Goal: Transaction & Acquisition: Purchase product/service

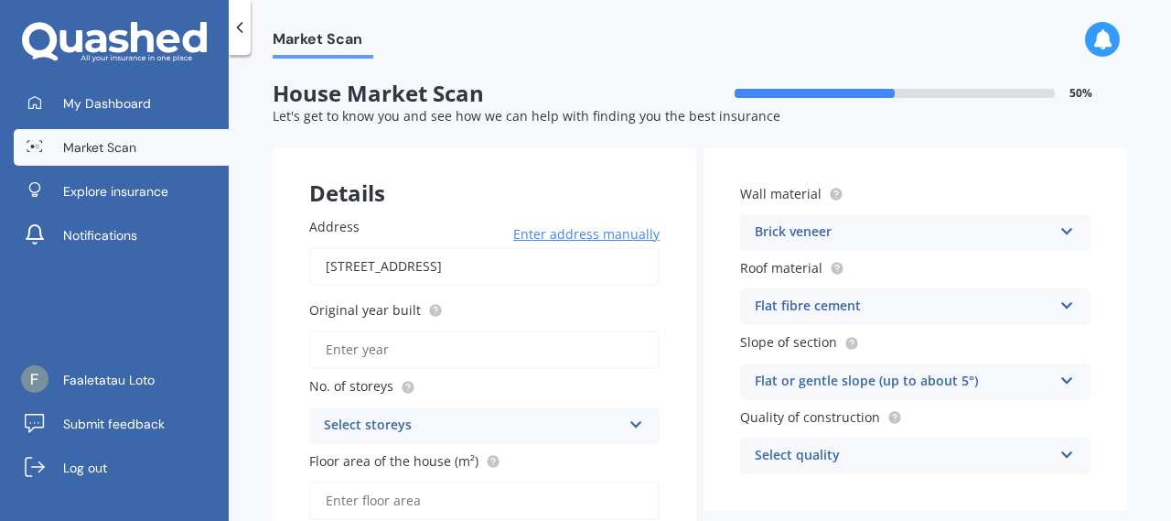
scroll to position [73, 0]
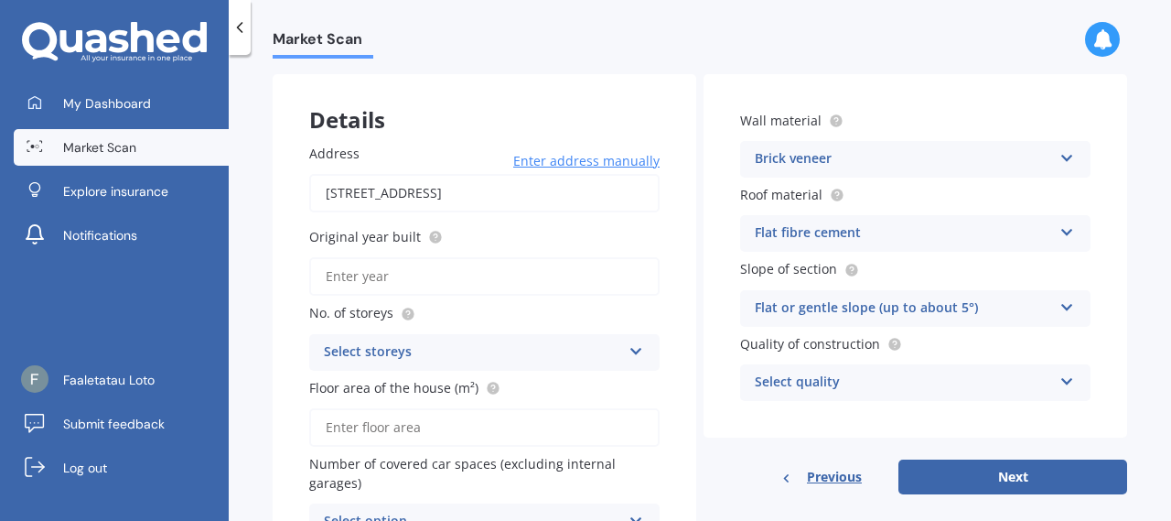
click at [926, 237] on div "Flat fibre cement" at bounding box center [903, 233] width 297 height 22
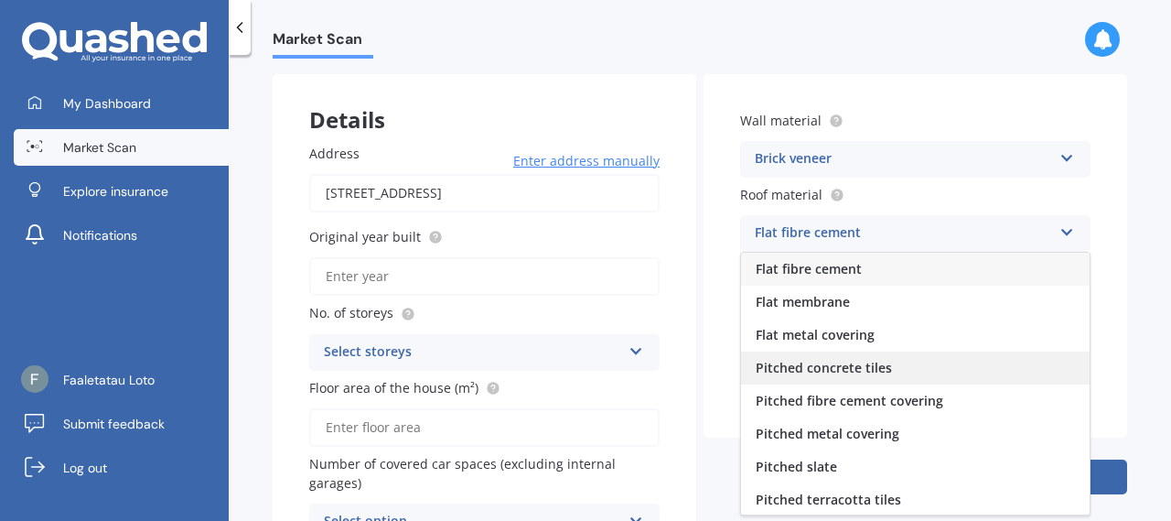
click at [875, 365] on span "Pitched concrete tiles" at bounding box center [824, 367] width 136 height 17
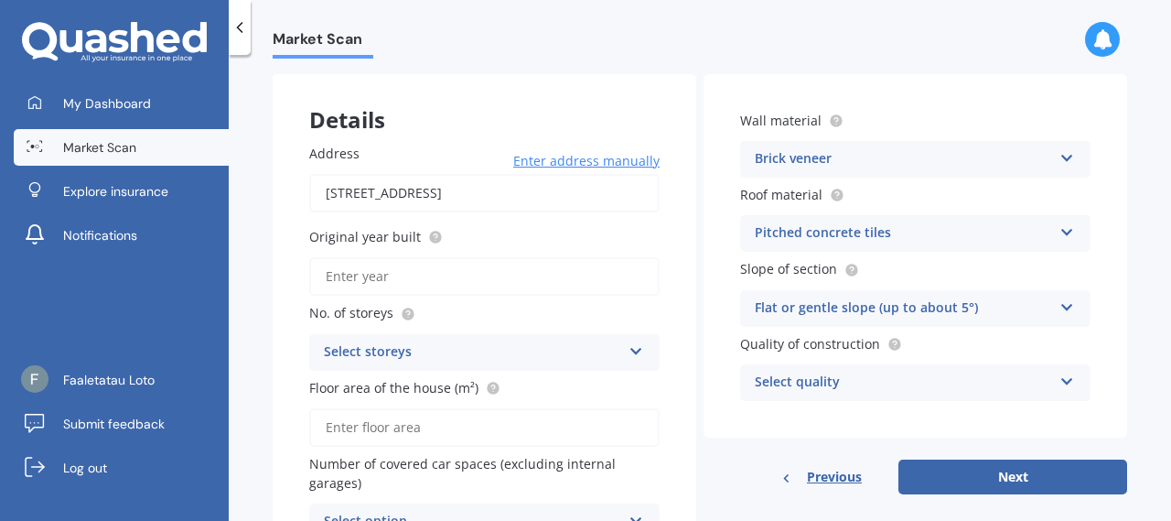
click at [906, 393] on div "Select quality" at bounding box center [903, 382] width 297 height 22
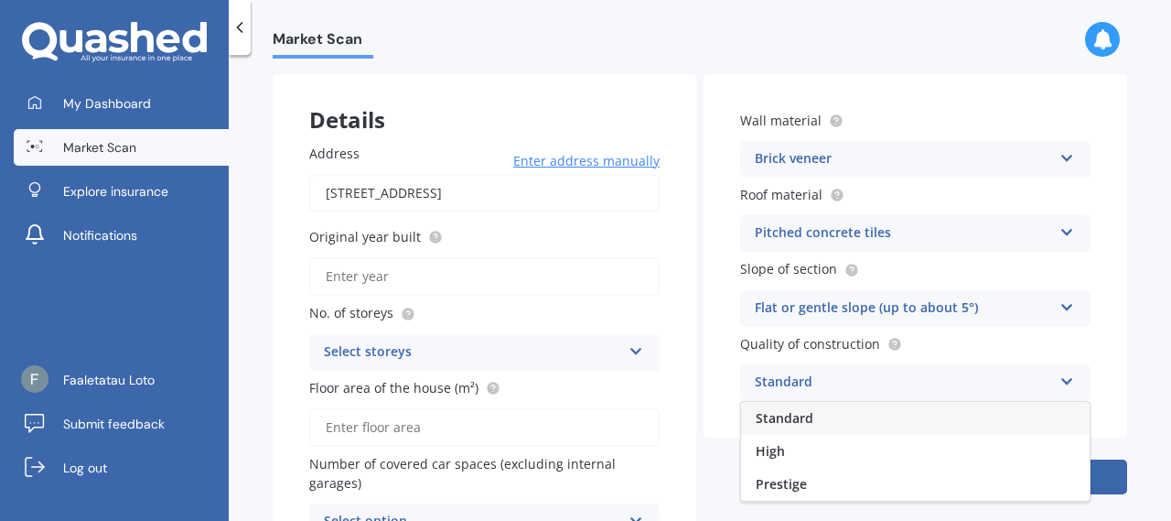
click at [895, 418] on div "Standard" at bounding box center [915, 418] width 349 height 33
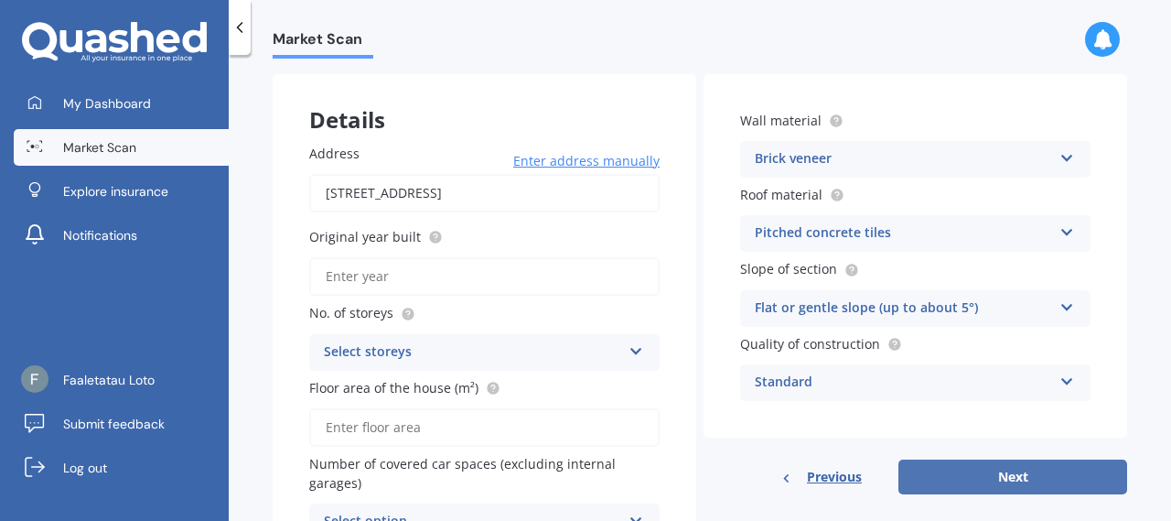
click at [935, 477] on button "Next" at bounding box center [1012, 476] width 229 height 35
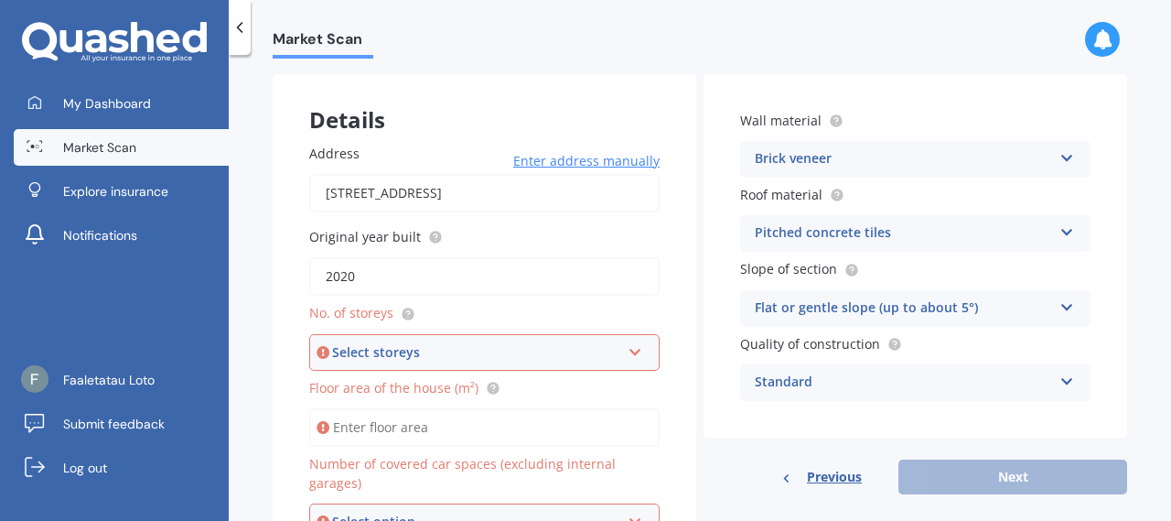
type input "2020"
click at [600, 360] on div "Select storeys" at bounding box center [476, 352] width 288 height 20
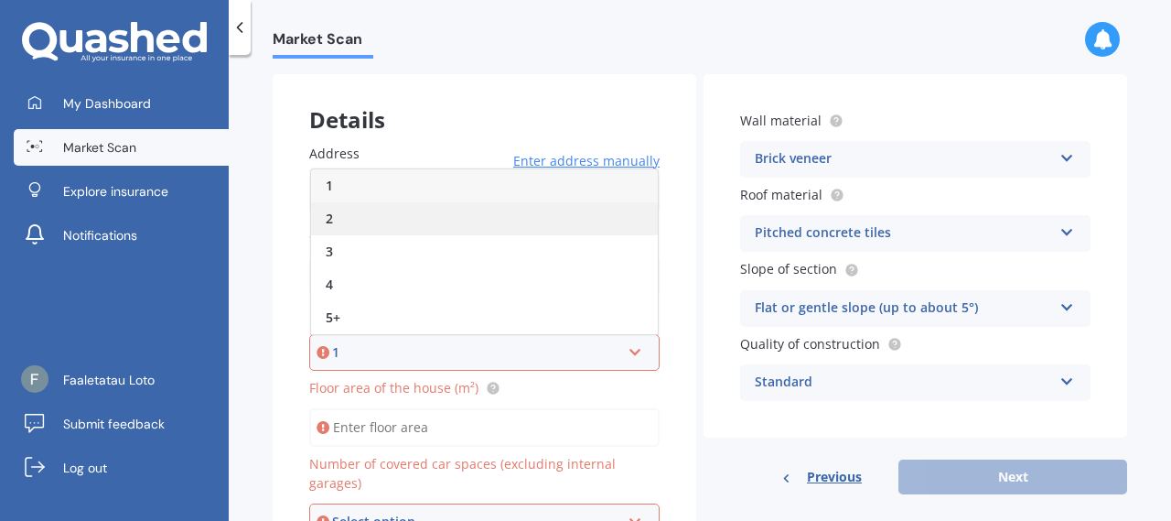
click at [374, 226] on div "2" at bounding box center [484, 218] width 347 height 33
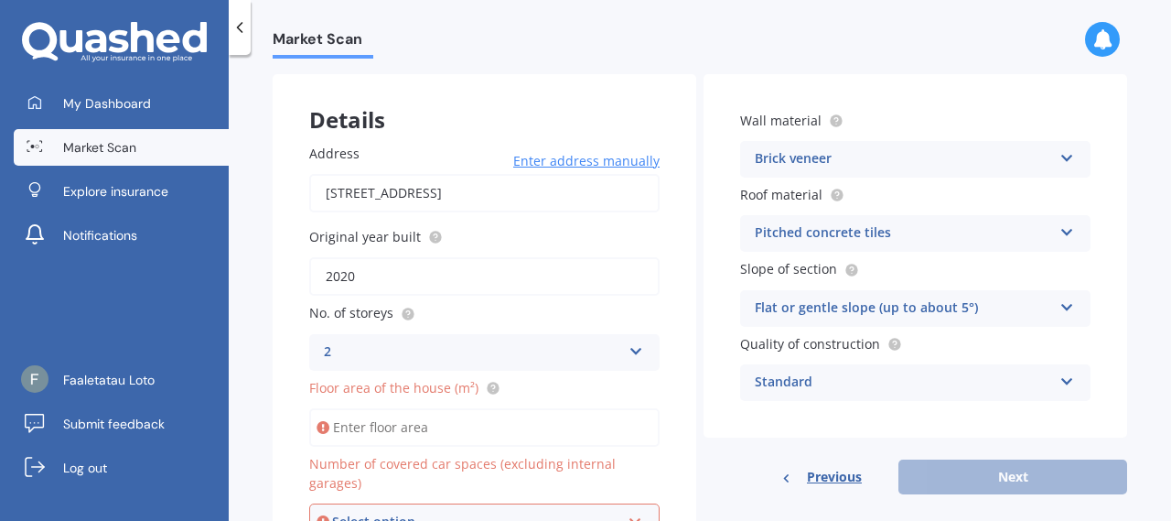
click at [442, 424] on input "Floor area of the house (m²)" at bounding box center [484, 427] width 350 height 38
type input "118"
click at [703, 451] on div "Wall material Brick veneer Artificial weatherboard/plank cladding Blockwork Bri…" at bounding box center [915, 284] width 424 height 420
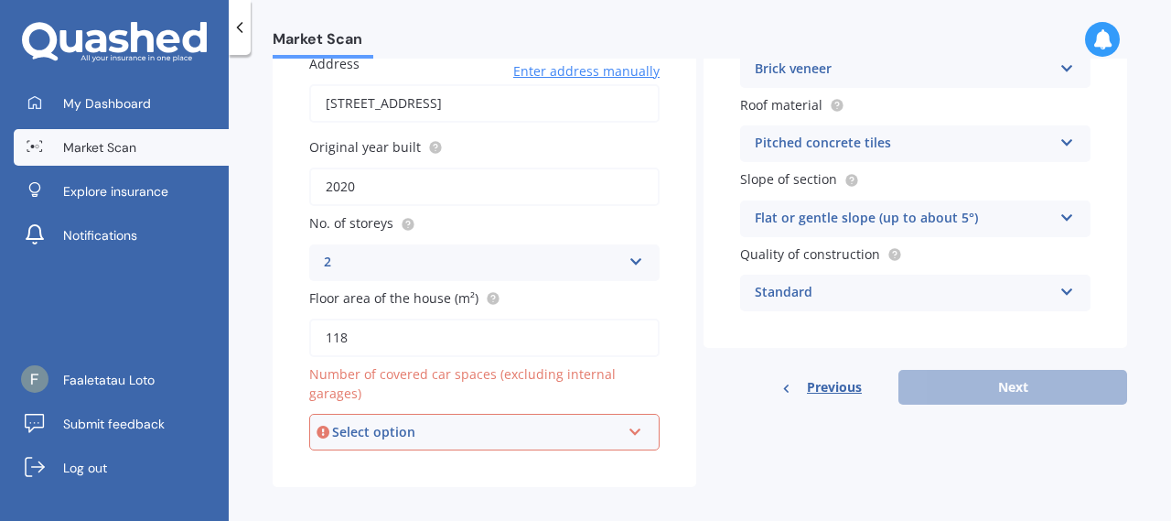
scroll to position [177, 0]
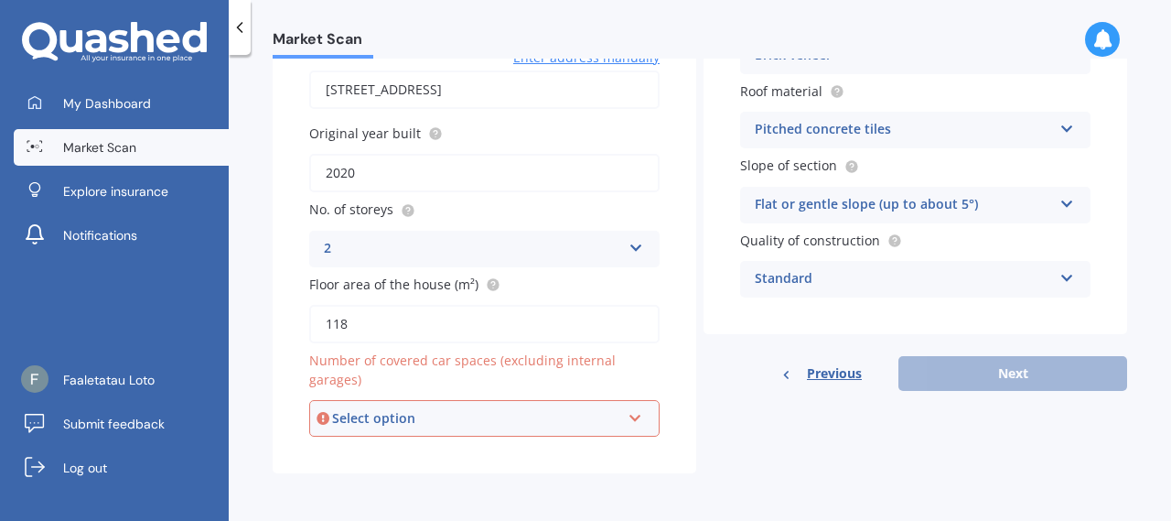
click at [629, 421] on icon at bounding box center [636, 414] width 16 height 13
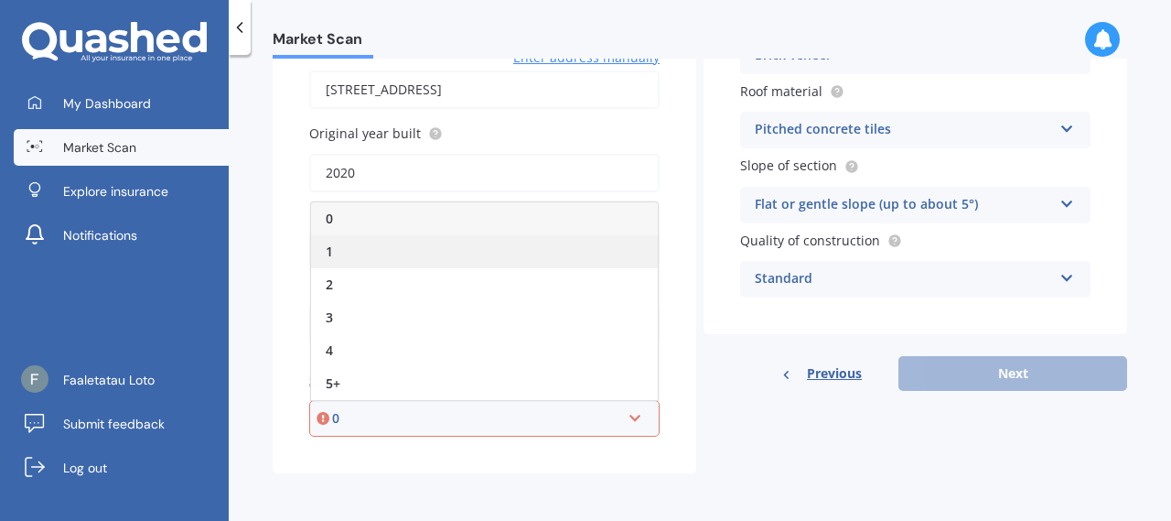
click at [395, 256] on div "1" at bounding box center [484, 251] width 347 height 33
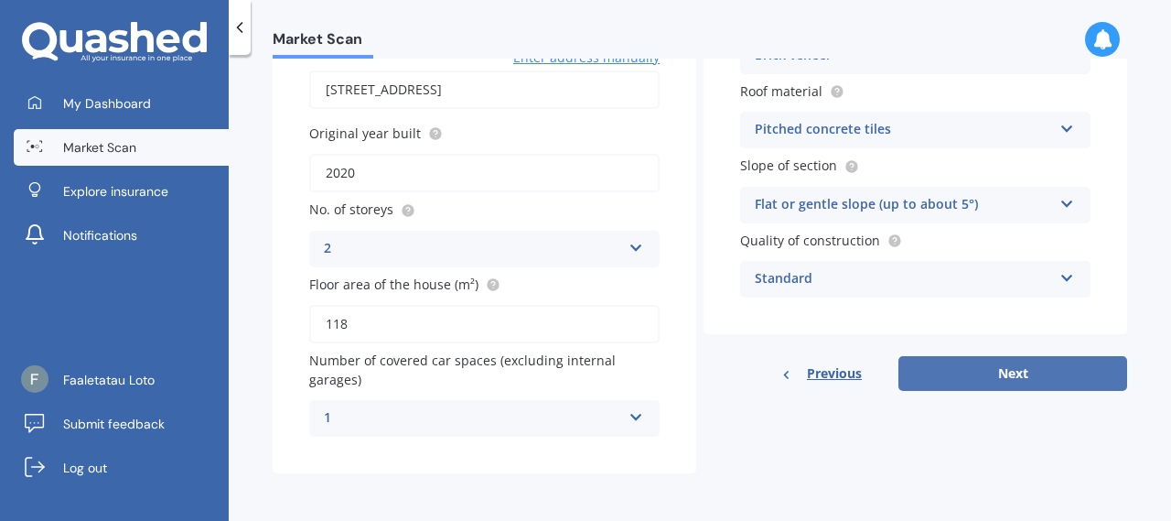
click at [966, 378] on button "Next" at bounding box center [1012, 373] width 229 height 35
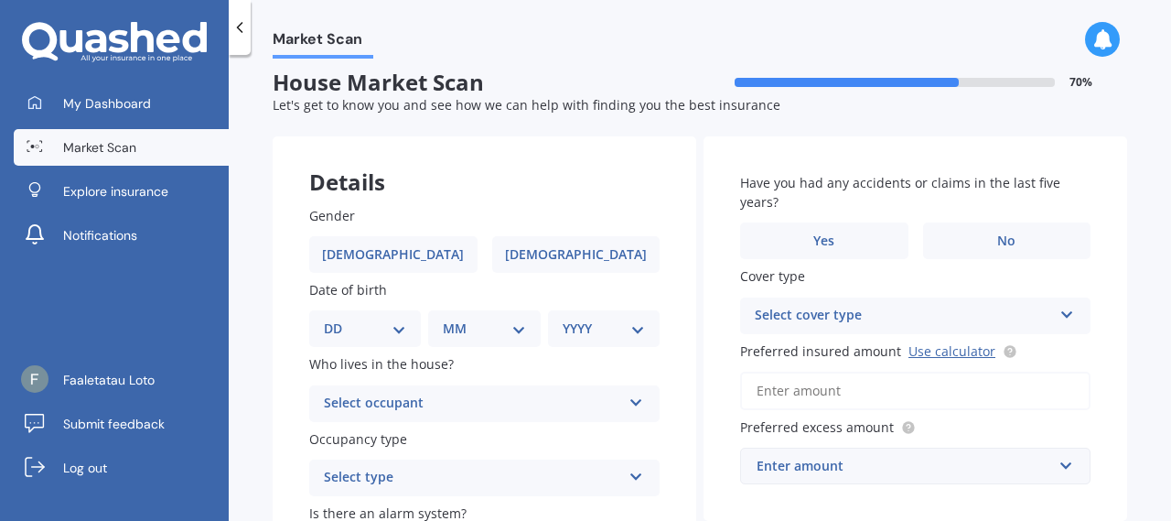
scroll to position [0, 0]
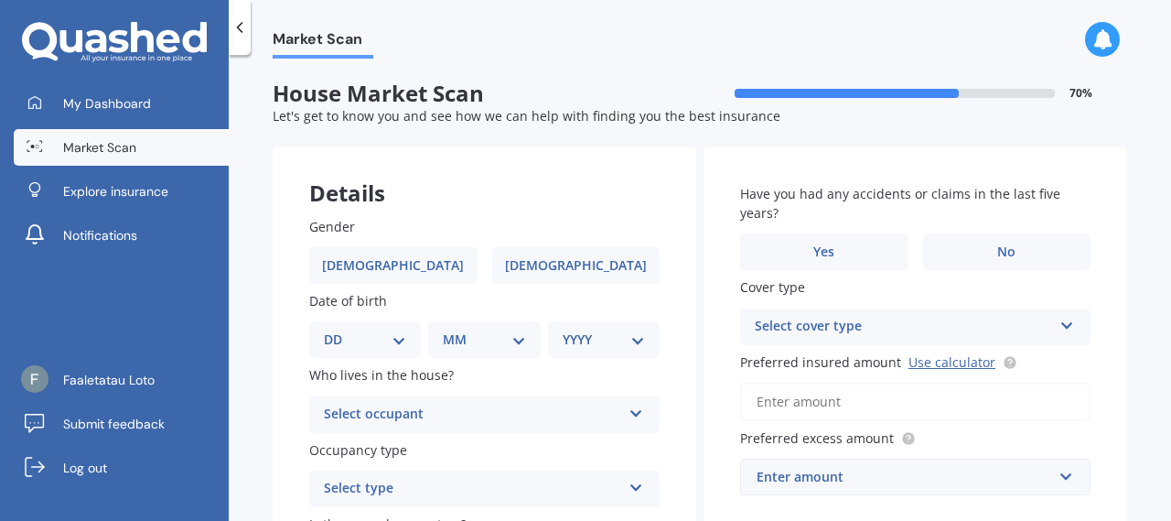
click at [395, 347] on select "DD 01 02 03 04 05 06 07 08 09 10 11 12 13 14 15 16 17 18 19 20 21 22 23 24 25 2…" at bounding box center [365, 339] width 82 height 20
select select "07"
click at [338, 329] on select "DD 01 02 03 04 05 06 07 08 09 10 11 12 13 14 15 16 17 18 19 20 21 22 23 24 25 2…" at bounding box center [365, 339] width 82 height 20
click at [490, 350] on div "MM 01 02 03 04 05 06 07 08 09 10 11 12" at bounding box center [487, 339] width 104 height 37
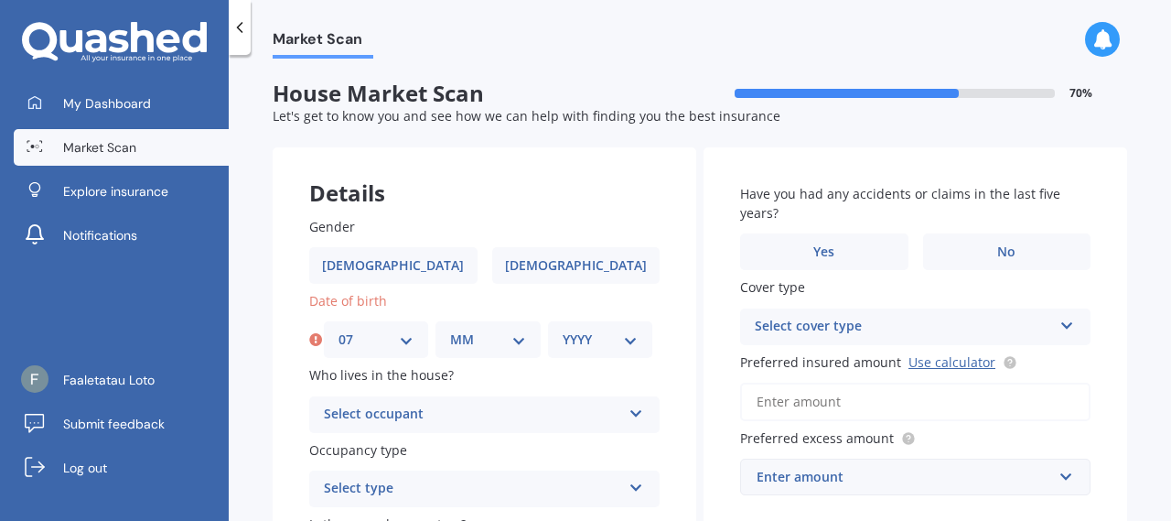
click at [512, 347] on select "MM 01 02 03 04 05 06 07 08 09 10 11 12" at bounding box center [487, 339] width 75 height 20
select select "03"
click at [450, 329] on select "MM 01 02 03 04 05 06 07 08 09 10 11 12" at bounding box center [487, 339] width 75 height 20
click at [593, 343] on select "YYYY 2009 2008 2007 2006 2005 2004 2003 2002 2001 2000 1999 1998 1997 1996 1995…" at bounding box center [600, 339] width 75 height 20
select select "1979"
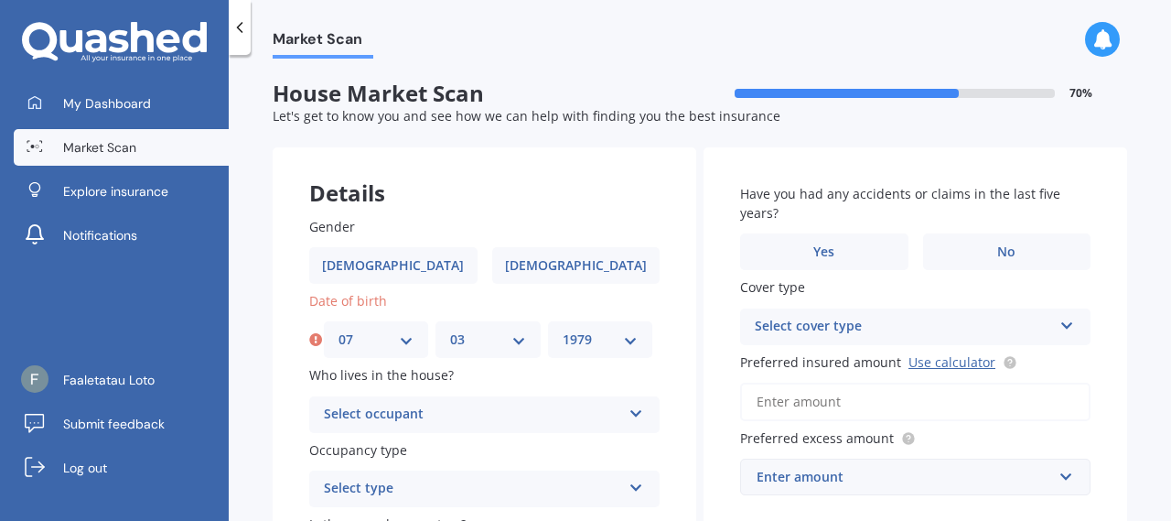
click at [563, 329] on select "YYYY 2009 2008 2007 2006 2005 2004 2003 2002 2001 2000 1999 1998 1997 1996 1995…" at bounding box center [600, 339] width 75 height 20
click at [523, 414] on div "Select occupant" at bounding box center [472, 414] width 297 height 22
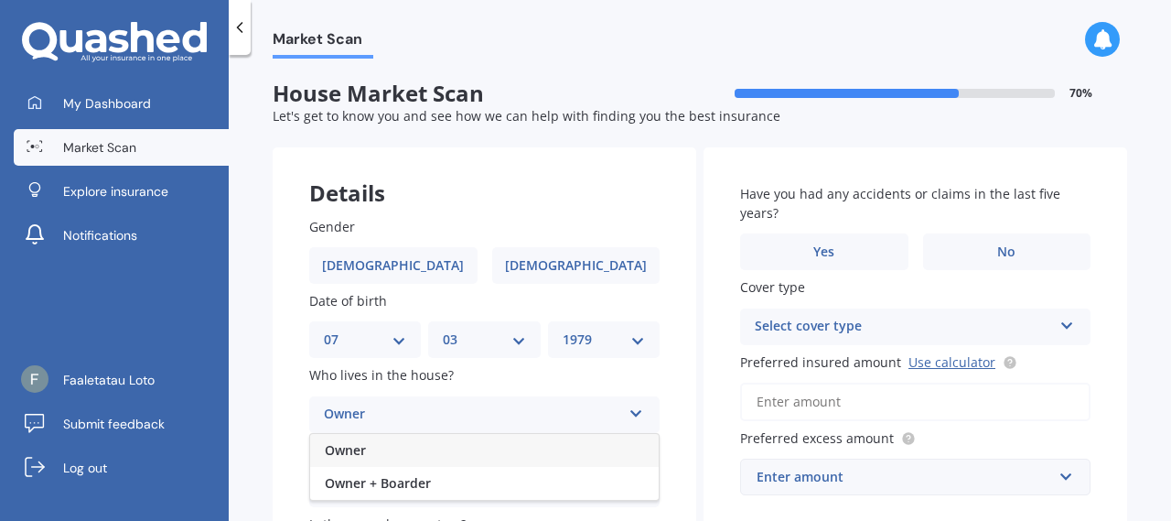
click at [513, 458] on div "Owner" at bounding box center [484, 450] width 349 height 33
click at [1134, 227] on div "Market Scan House Market Scan 70 % Let's get to know you and see how we can hel…" at bounding box center [700, 292] width 942 height 466
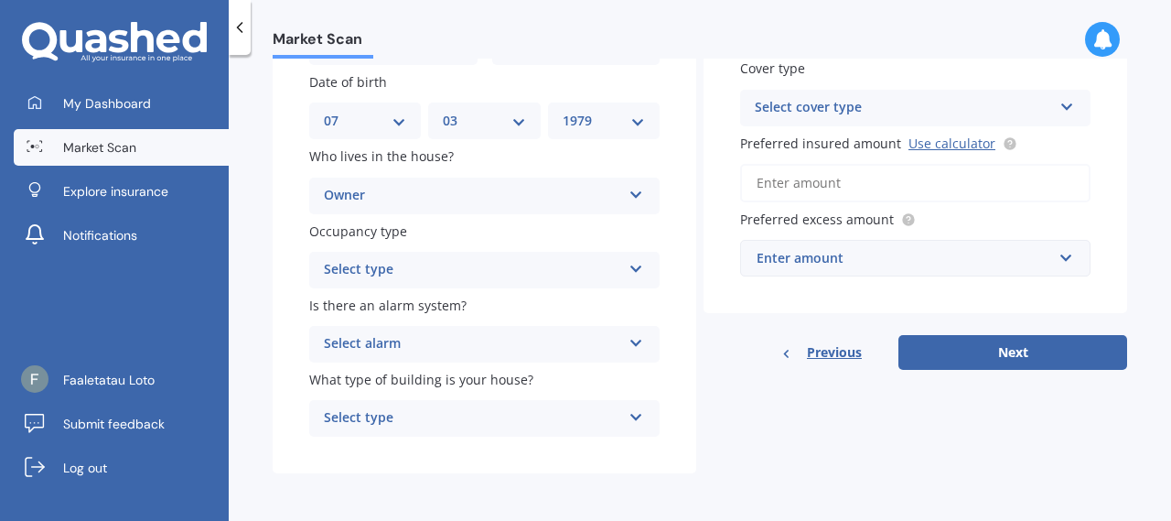
scroll to position [220, 0]
click at [633, 276] on div "Select type Permanent Holiday (without tenancy)" at bounding box center [484, 270] width 350 height 37
click at [553, 302] on div "Permanent" at bounding box center [484, 305] width 349 height 33
click at [558, 340] on div "Select alarm" at bounding box center [472, 344] width 297 height 22
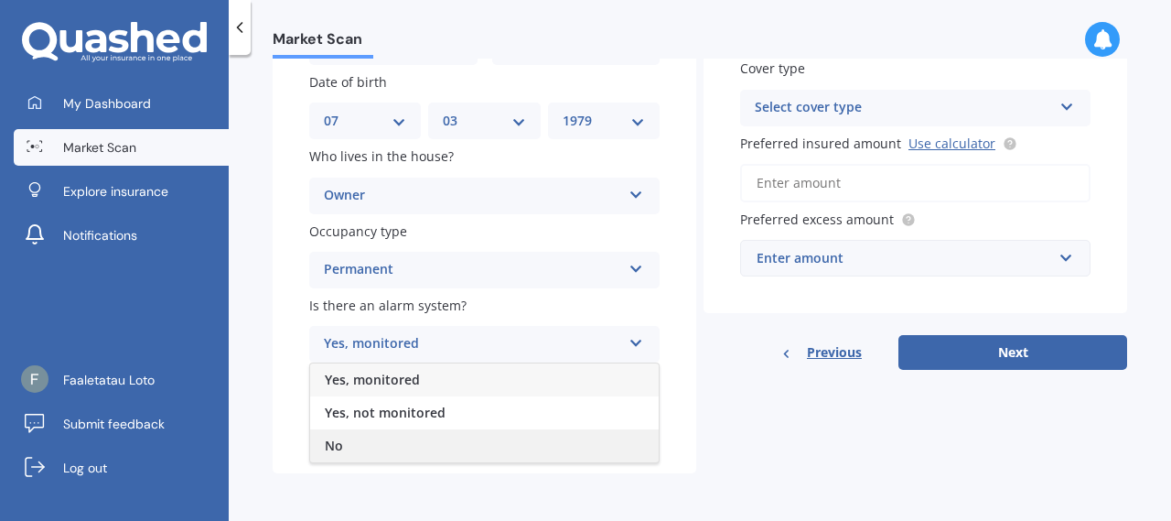
click at [387, 442] on div "No" at bounding box center [484, 445] width 349 height 33
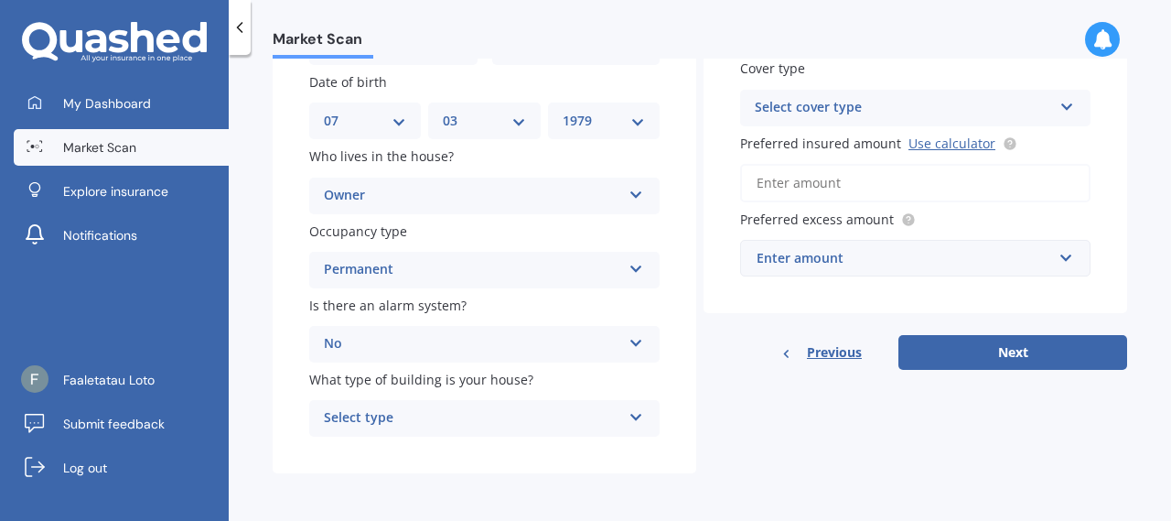
click at [479, 418] on div "Select type" at bounding box center [472, 418] width 297 height 22
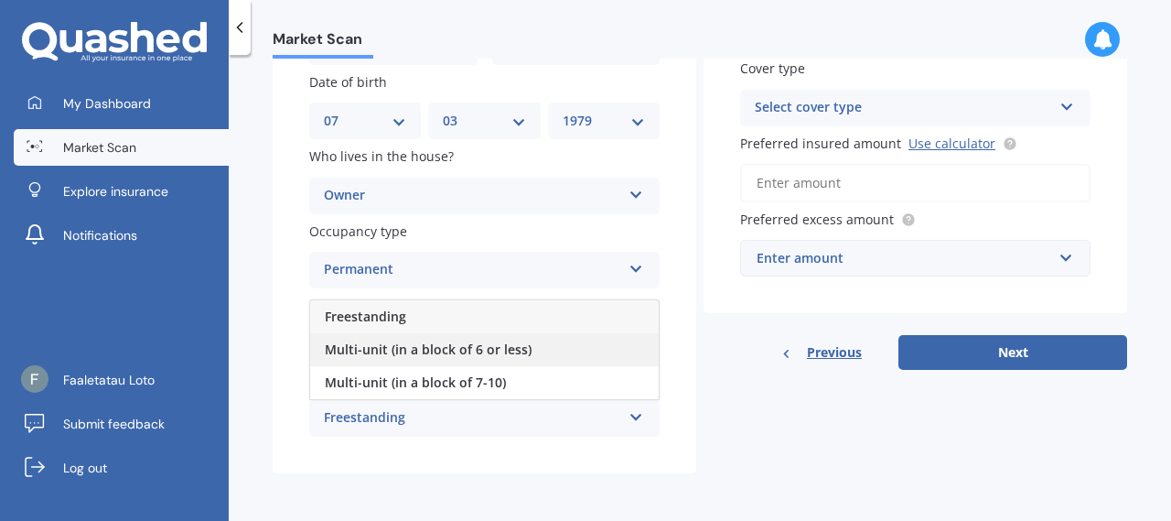
click at [469, 354] on span "Multi-unit (in a block of 6 or less)" at bounding box center [428, 348] width 207 height 17
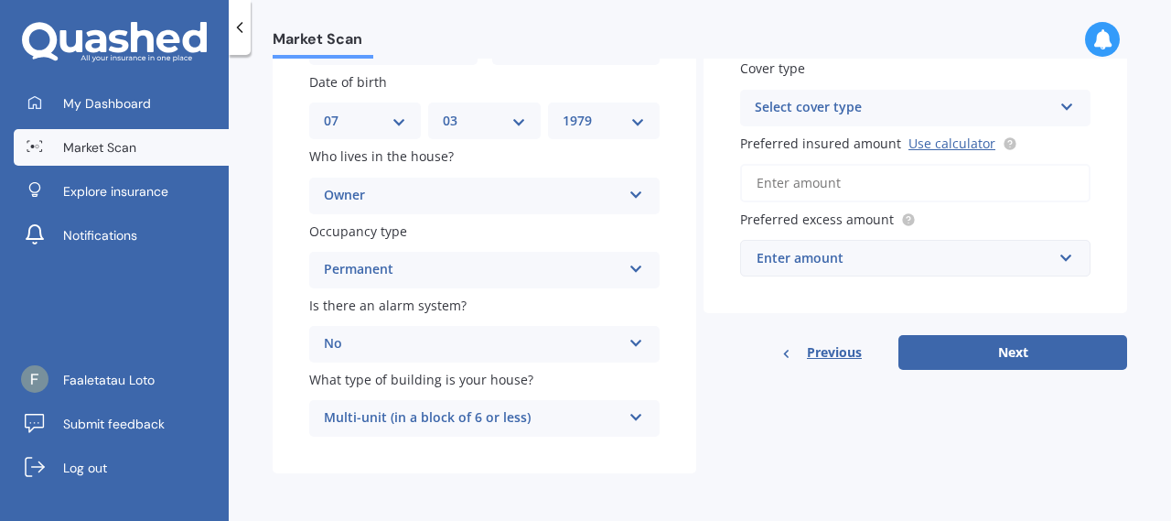
click at [1059, 110] on icon at bounding box center [1067, 103] width 16 height 13
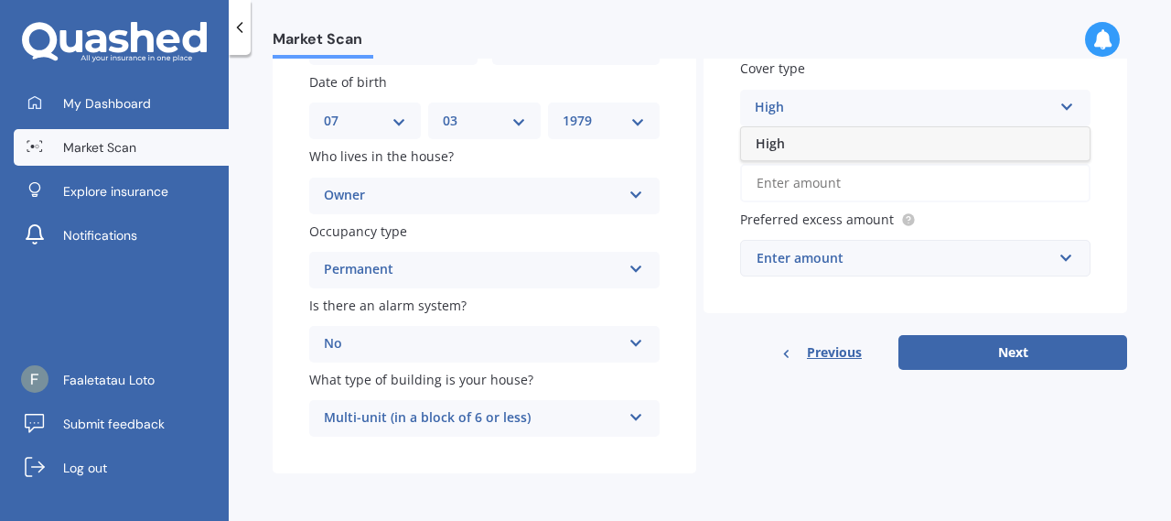
click at [1006, 144] on div "High" at bounding box center [915, 143] width 349 height 33
click at [884, 180] on input "Preferred insured amount Use calculator" at bounding box center [915, 183] width 350 height 38
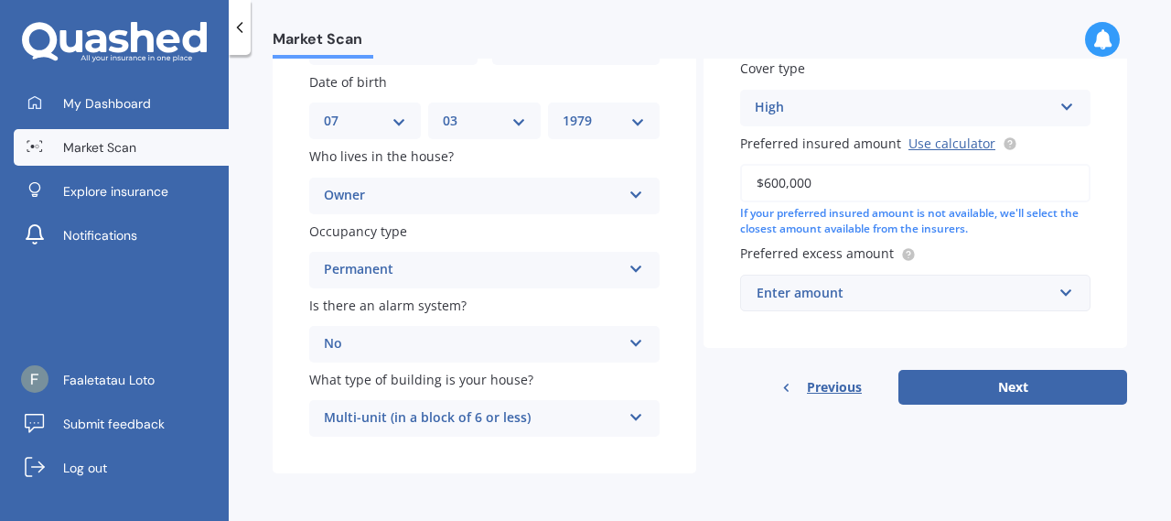
type input "$600,000"
click at [939, 299] on div "Enter amount" at bounding box center [904, 293] width 295 height 20
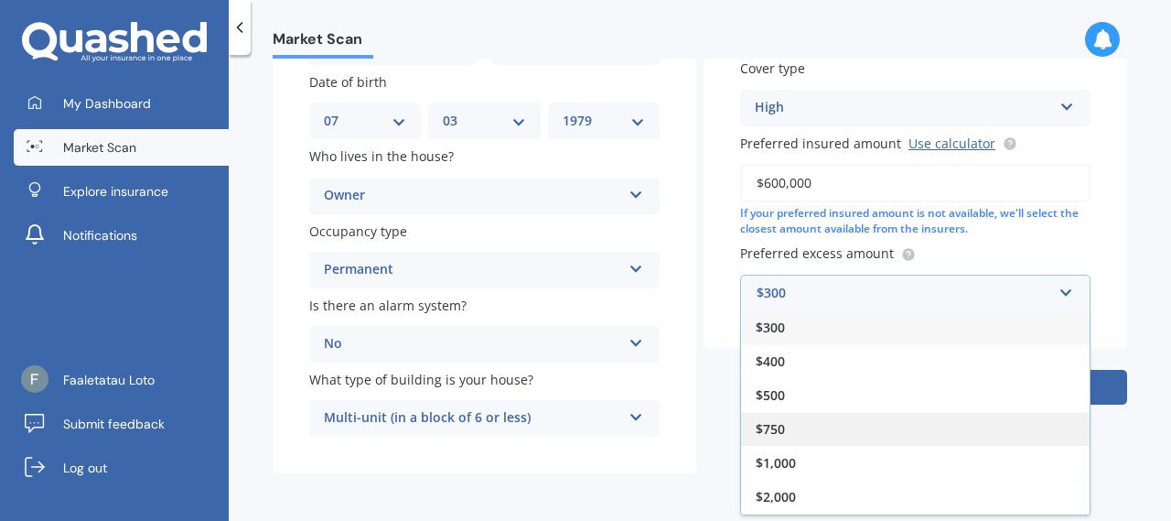
click at [780, 424] on div "$750" at bounding box center [915, 429] width 349 height 34
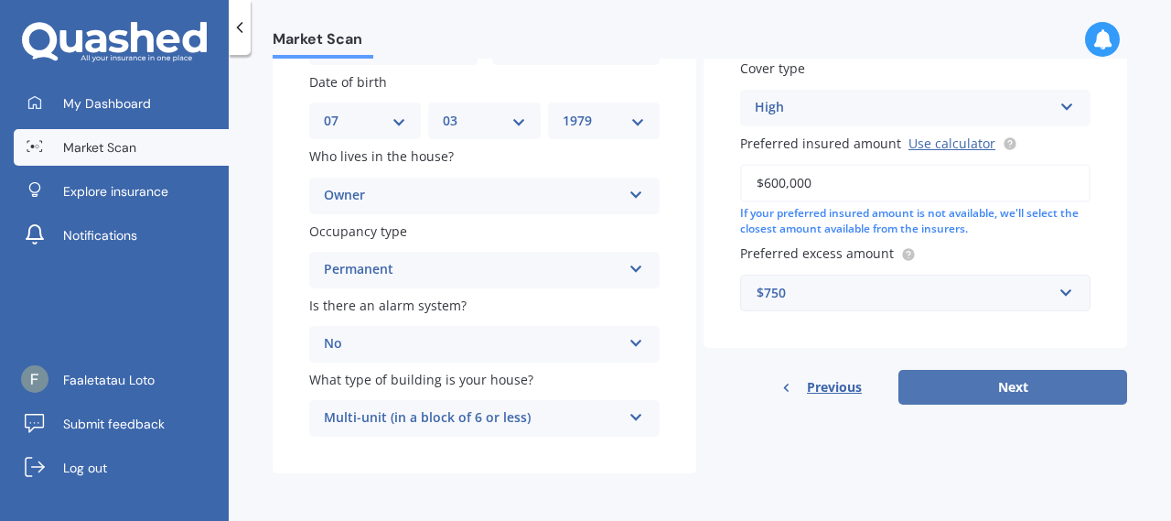
click at [957, 386] on button "Next" at bounding box center [1012, 387] width 229 height 35
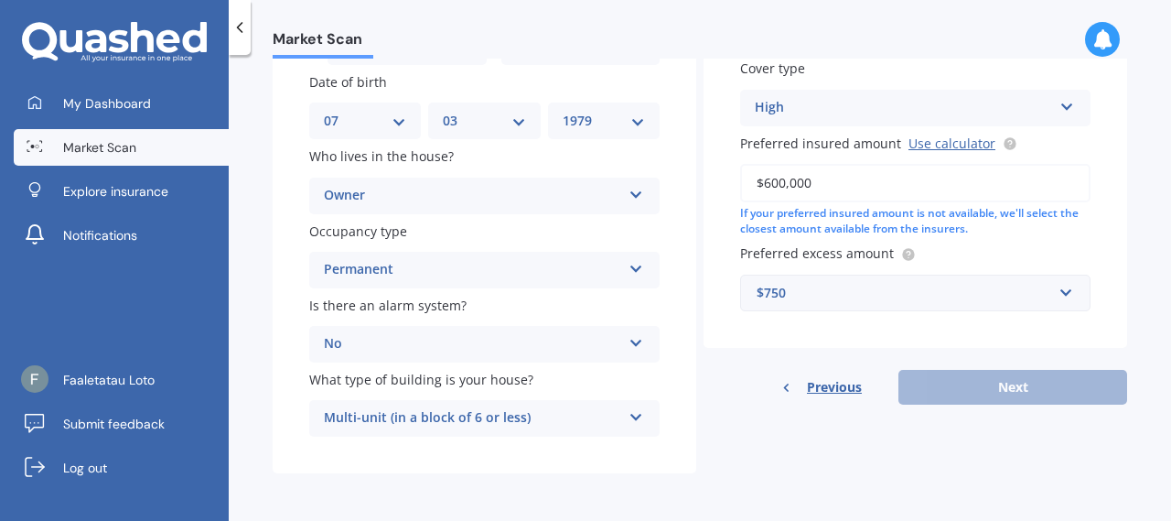
scroll to position [157, 0]
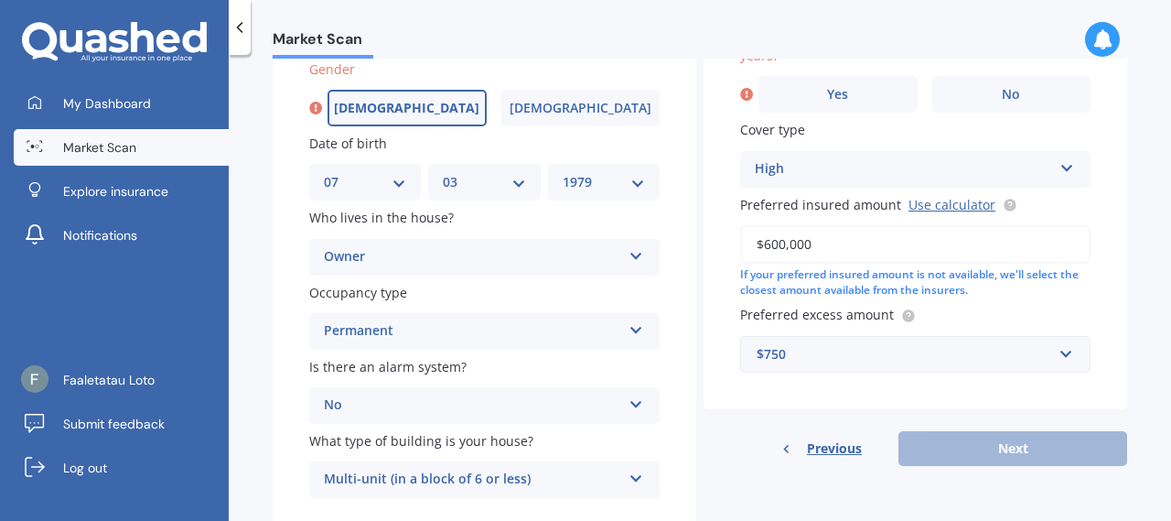
click at [399, 102] on span "[DEMOGRAPHIC_DATA]" at bounding box center [406, 109] width 145 height 16
click at [0, 0] on input "[DEMOGRAPHIC_DATA]" at bounding box center [0, 0] width 0 height 0
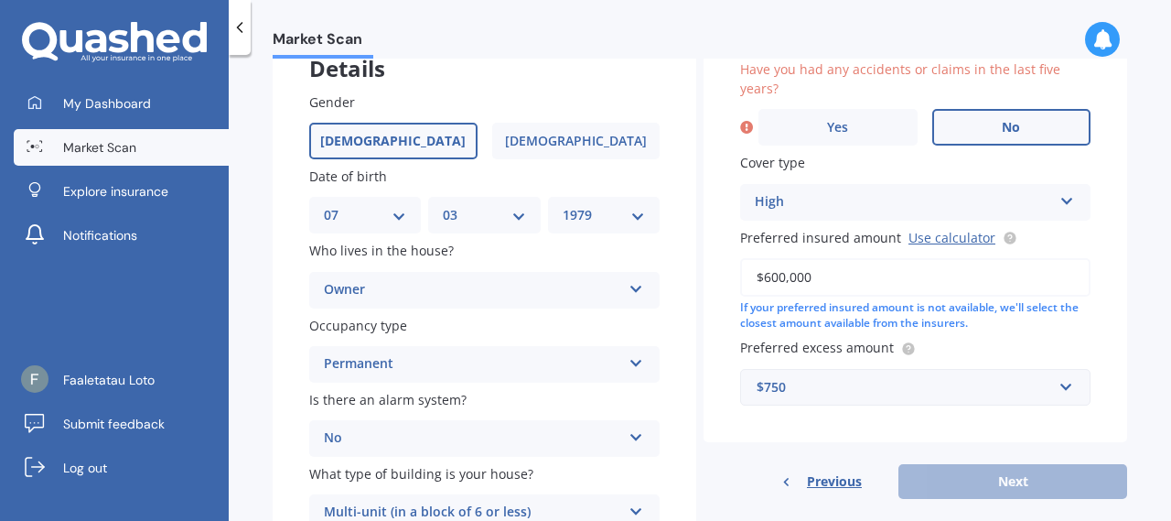
click at [1002, 134] on span "No" at bounding box center [1011, 128] width 18 height 16
click at [0, 0] on input "No" at bounding box center [0, 0] width 0 height 0
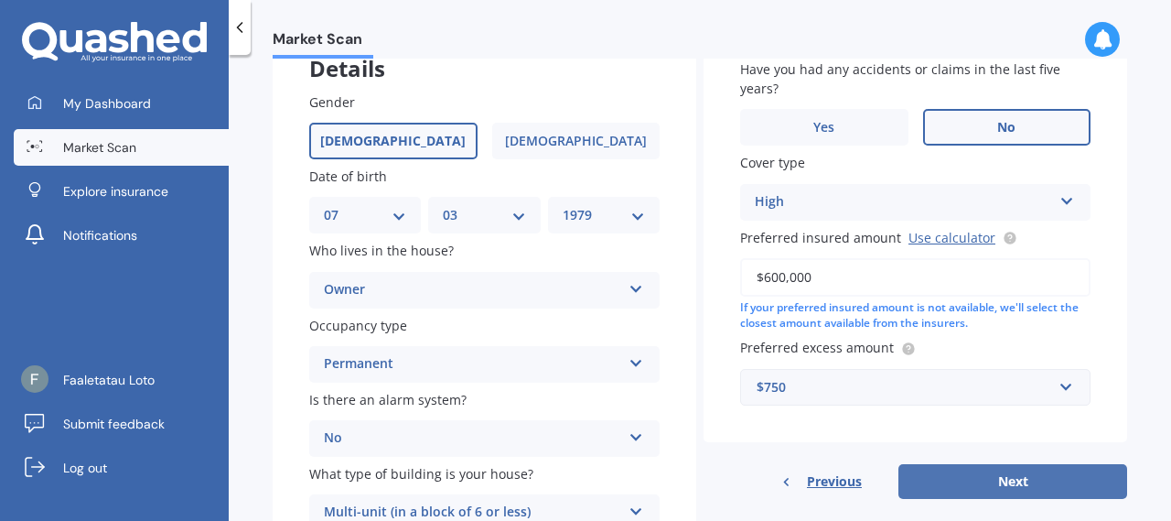
click at [1003, 489] on button "Next" at bounding box center [1012, 481] width 229 height 35
select select "07"
select select "03"
select select "1979"
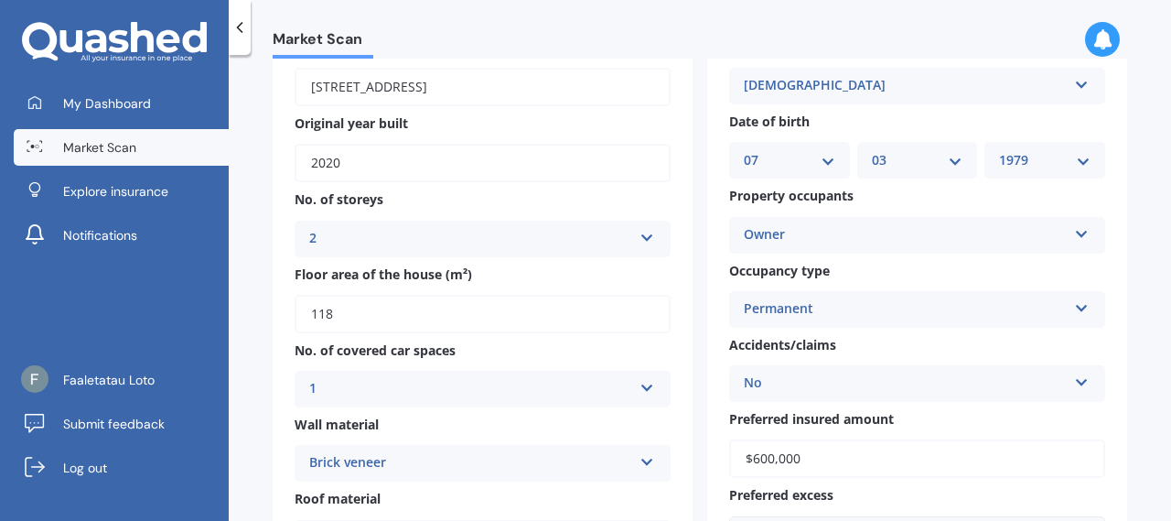
scroll to position [0, 0]
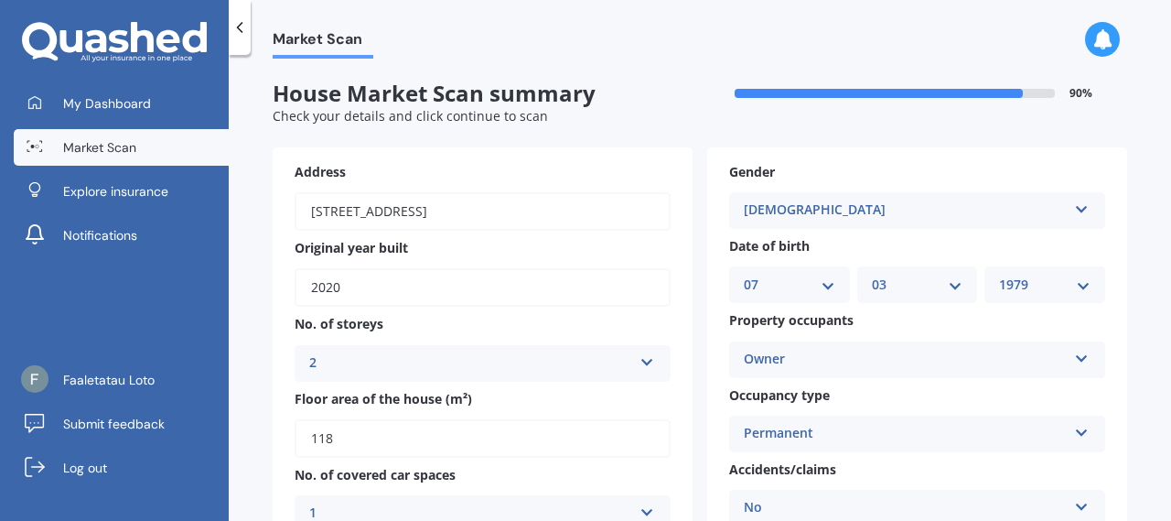
click at [1143, 250] on div "Market Scan House Market Scan summary 90 % Check your details and click continu…" at bounding box center [700, 292] width 942 height 466
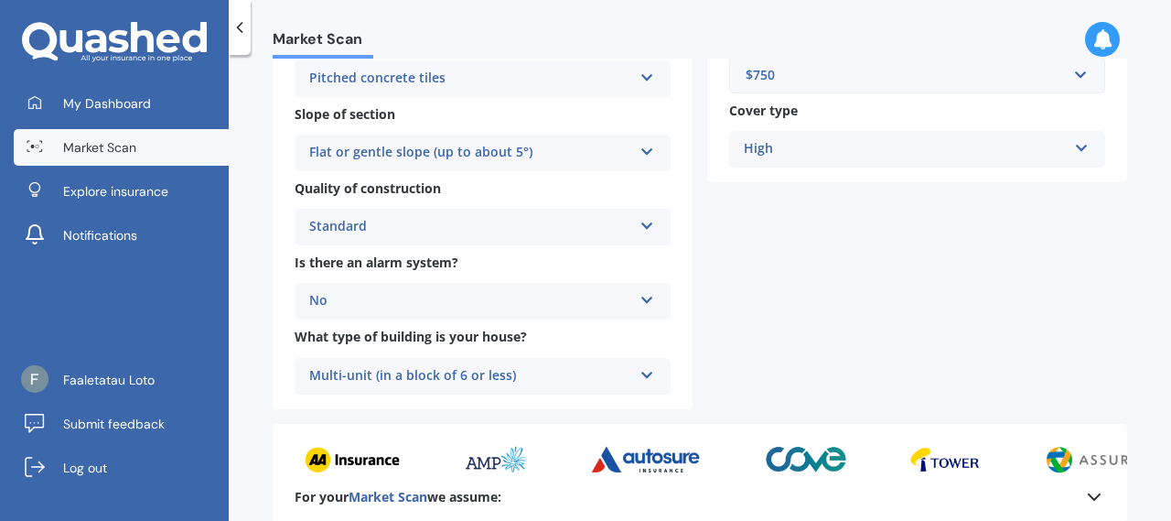
scroll to position [732, 0]
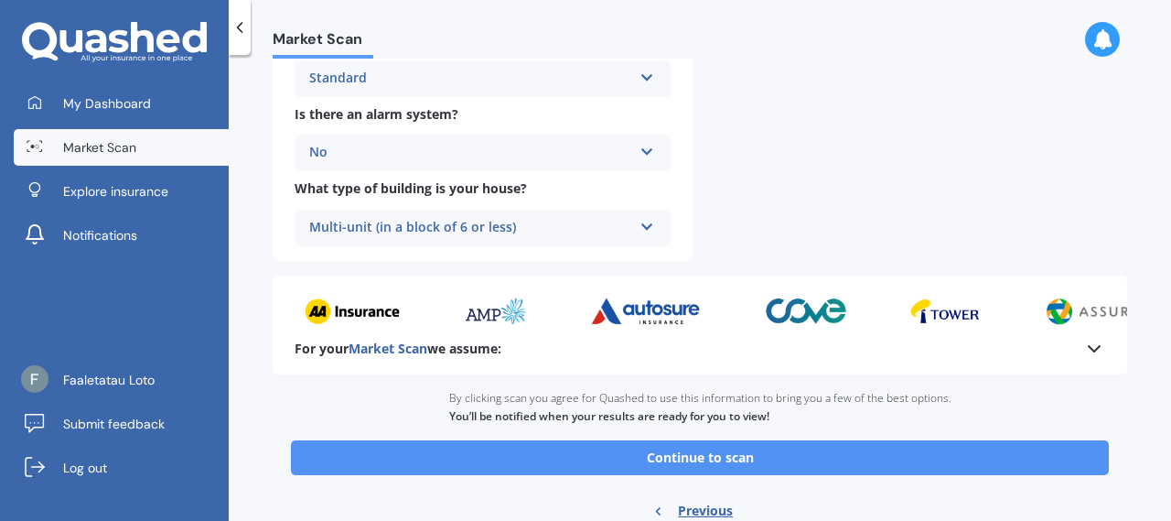
click at [787, 466] on button "Continue to scan" at bounding box center [700, 457] width 818 height 35
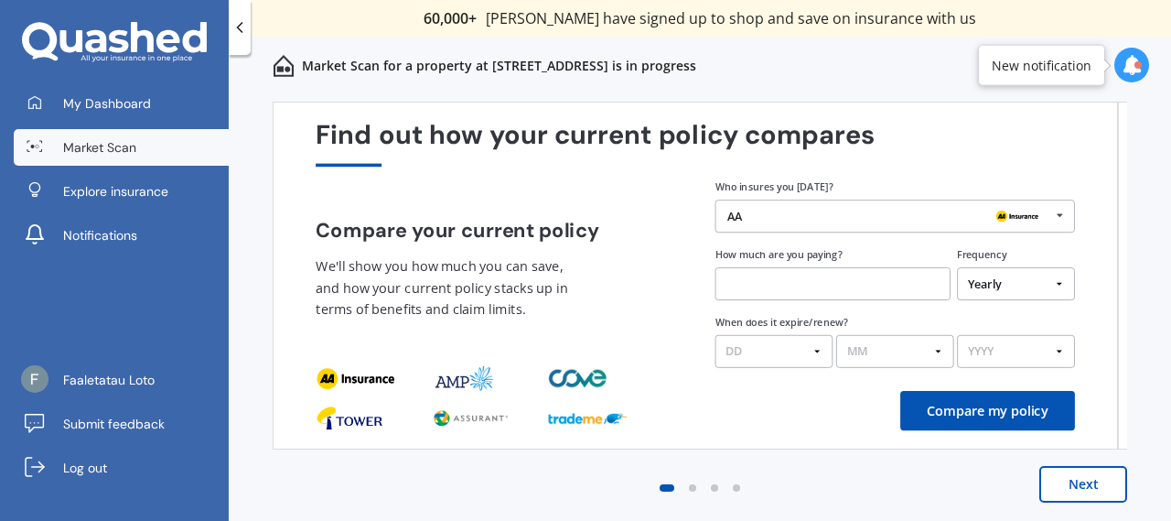
scroll to position [0, 0]
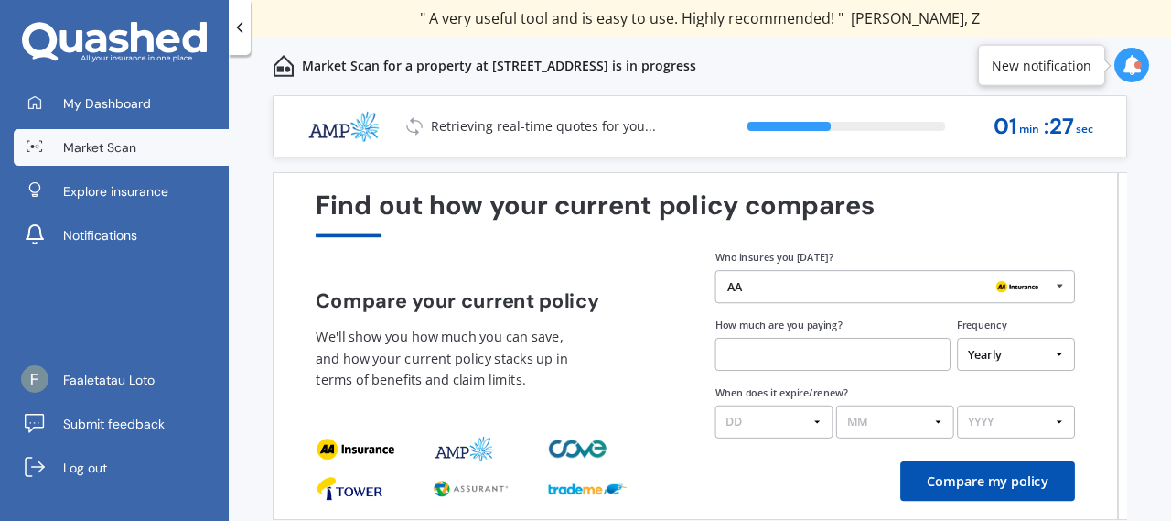
click at [937, 297] on div "AA AA Tower AMI State AMP ANZ ASB BNZ Trade Me Insurance Westpac Other" at bounding box center [895, 286] width 360 height 33
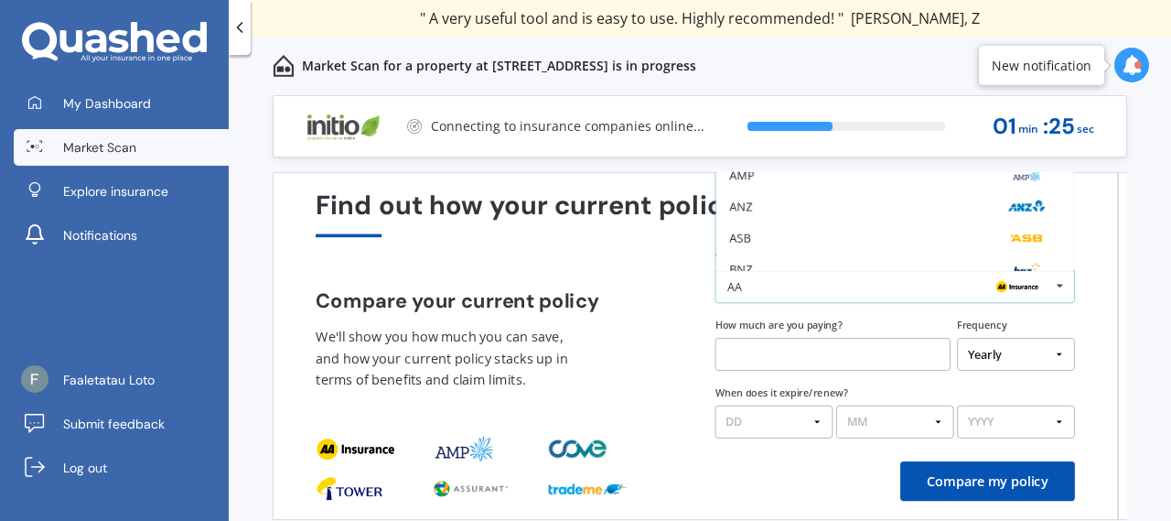
click at [937, 297] on div "AA AA Tower AMI State AMP ANZ ASB BNZ Trade Me Insurance Westpac Other" at bounding box center [895, 286] width 360 height 33
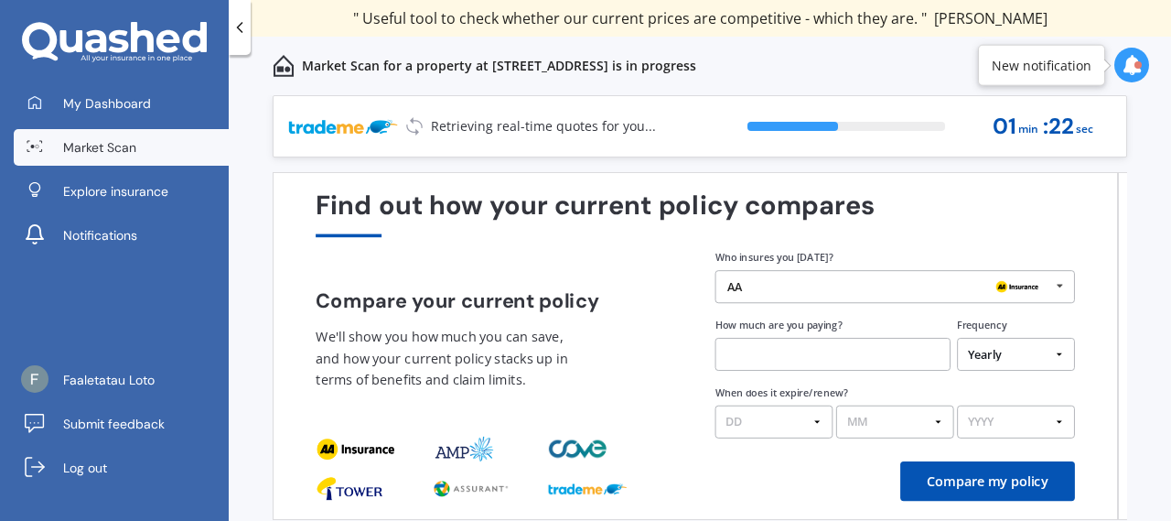
click at [814, 509] on div "Find out how your current policy compares Compare your current policy We'll sho…" at bounding box center [695, 346] width 845 height 348
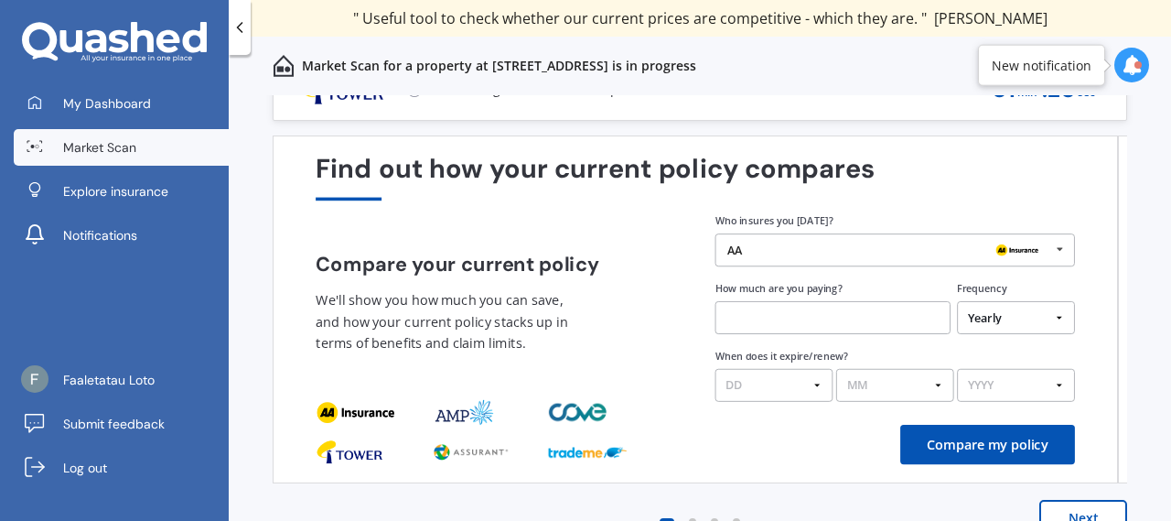
scroll to position [70, 0]
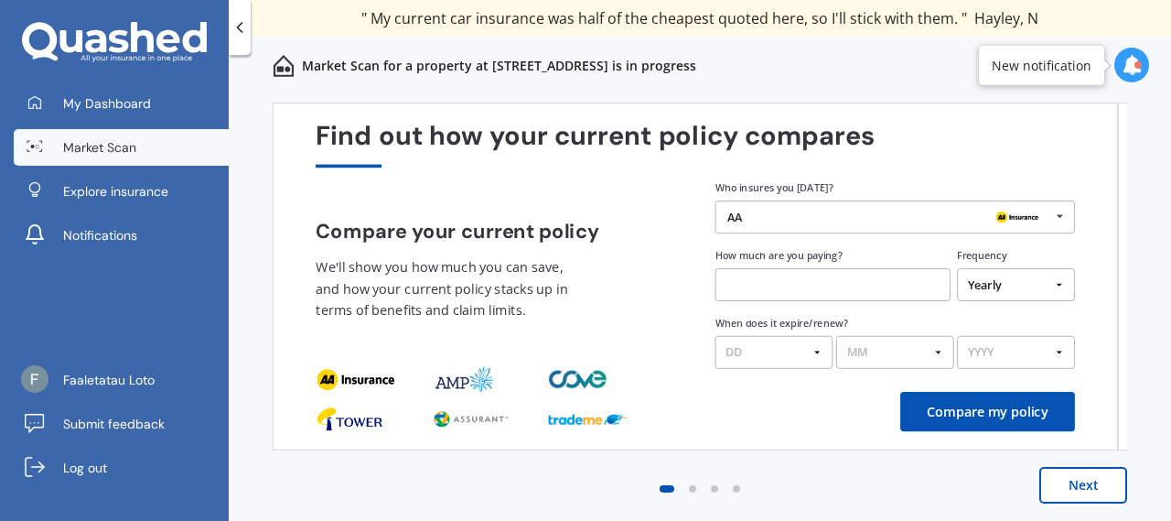
click at [865, 278] on input "text" at bounding box center [832, 284] width 235 height 33
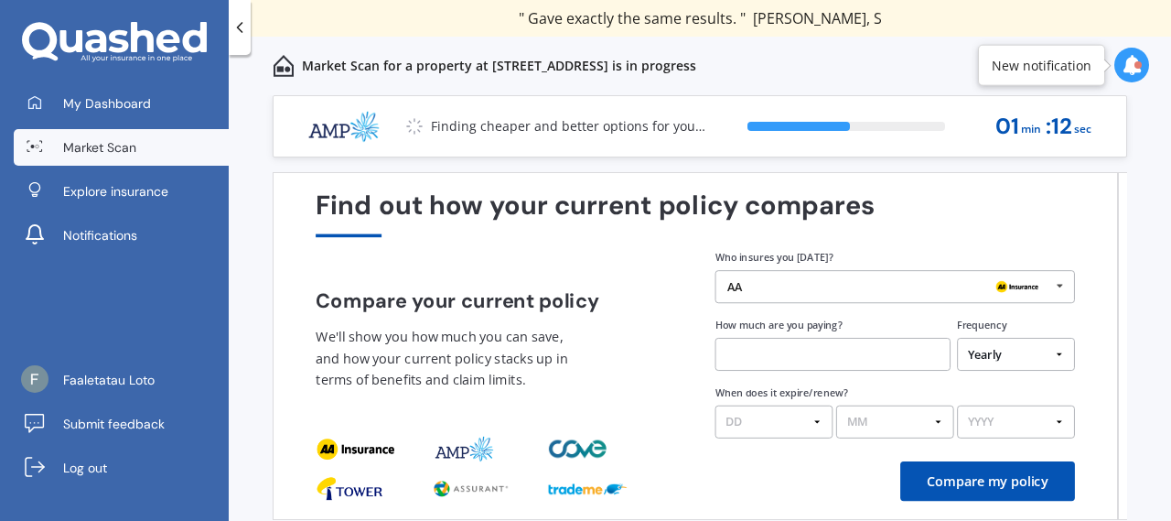
scroll to position [5, 0]
